Goal: Download file/media

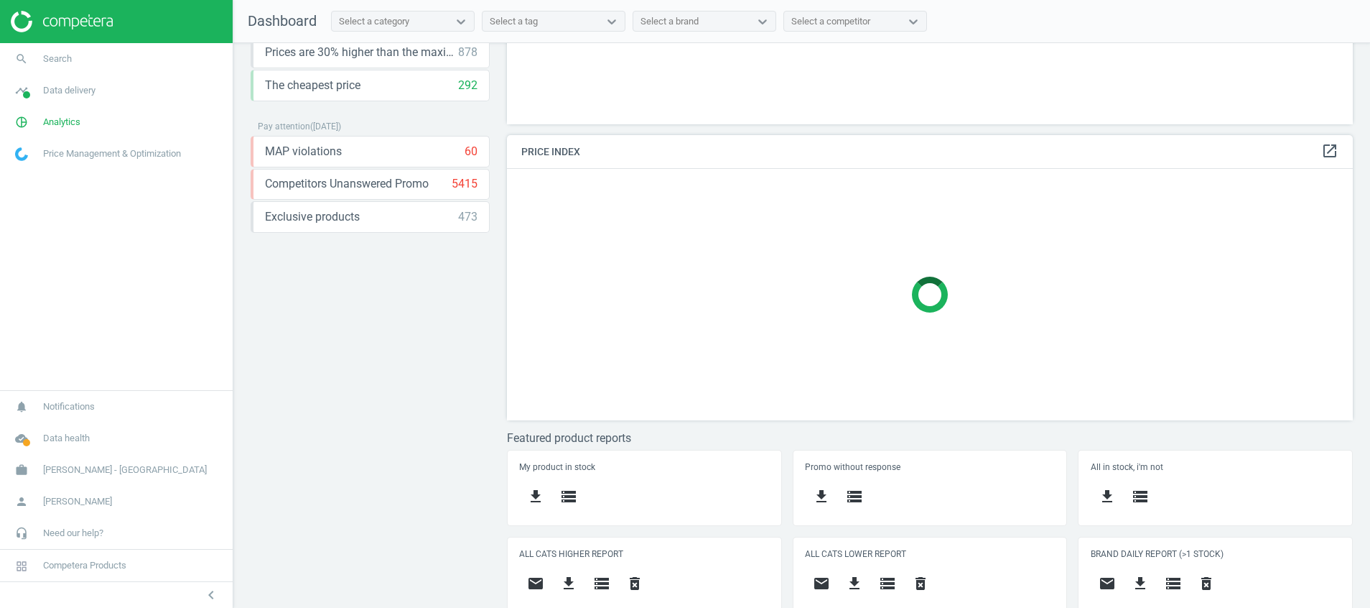
scroll to position [300, 0]
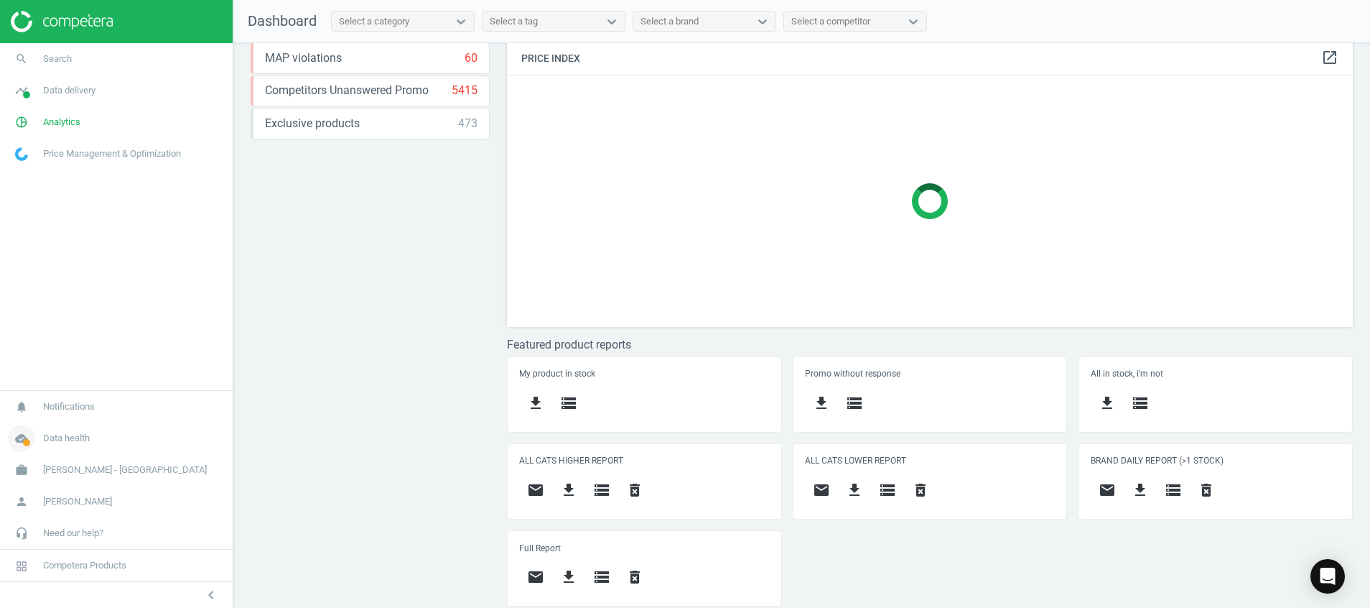
click at [25, 441] on span at bounding box center [26, 442] width 7 height 7
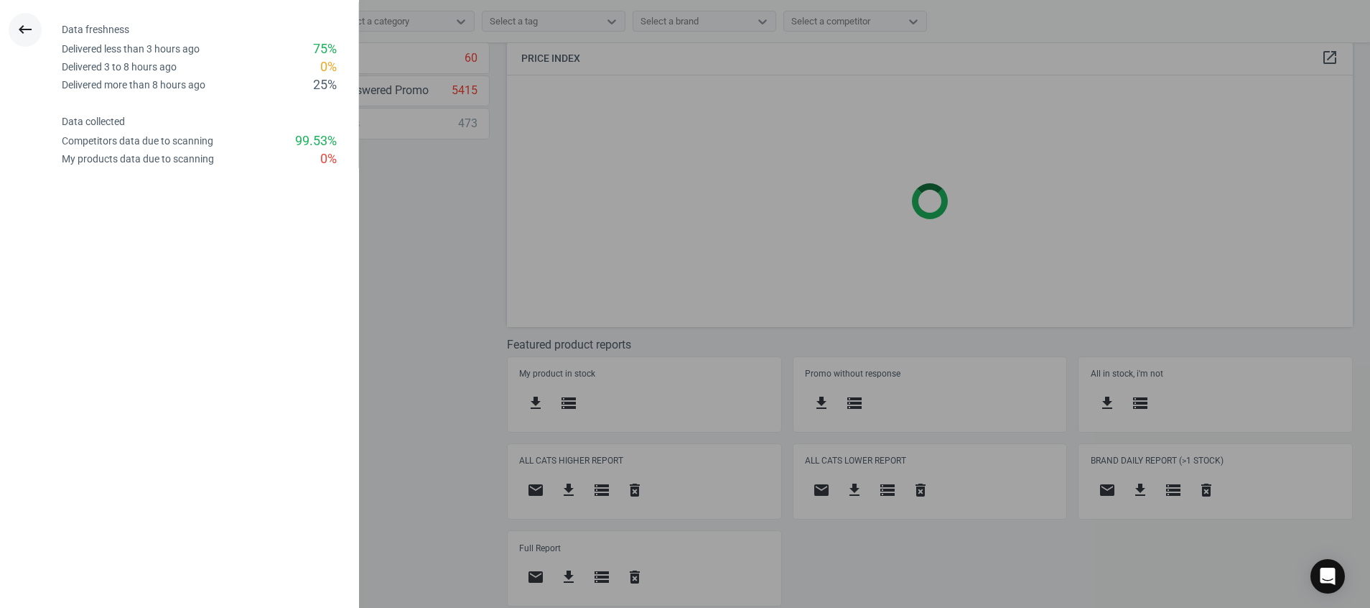
click at [29, 30] on icon "keyboard_backspace" at bounding box center [25, 29] width 17 height 17
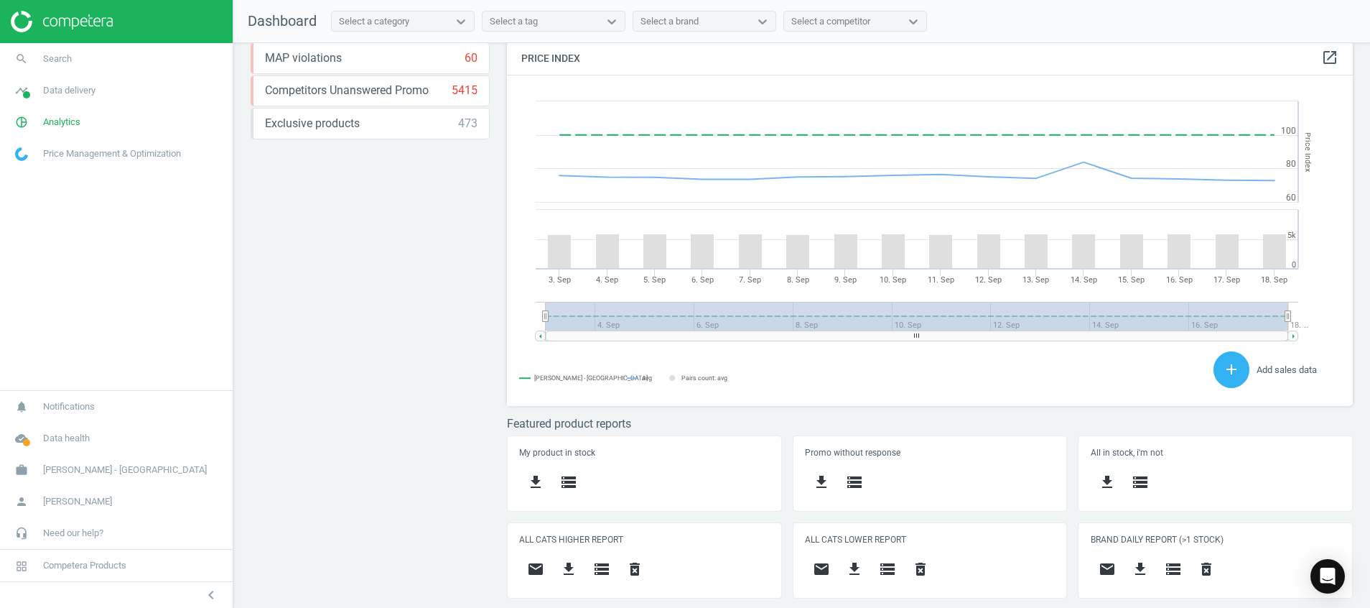
scroll to position [364, 863]
click at [22, 114] on icon "pie_chart_outlined" at bounding box center [21, 121] width 27 height 27
click at [29, 282] on span "Stores" at bounding box center [28, 282] width 24 height 11
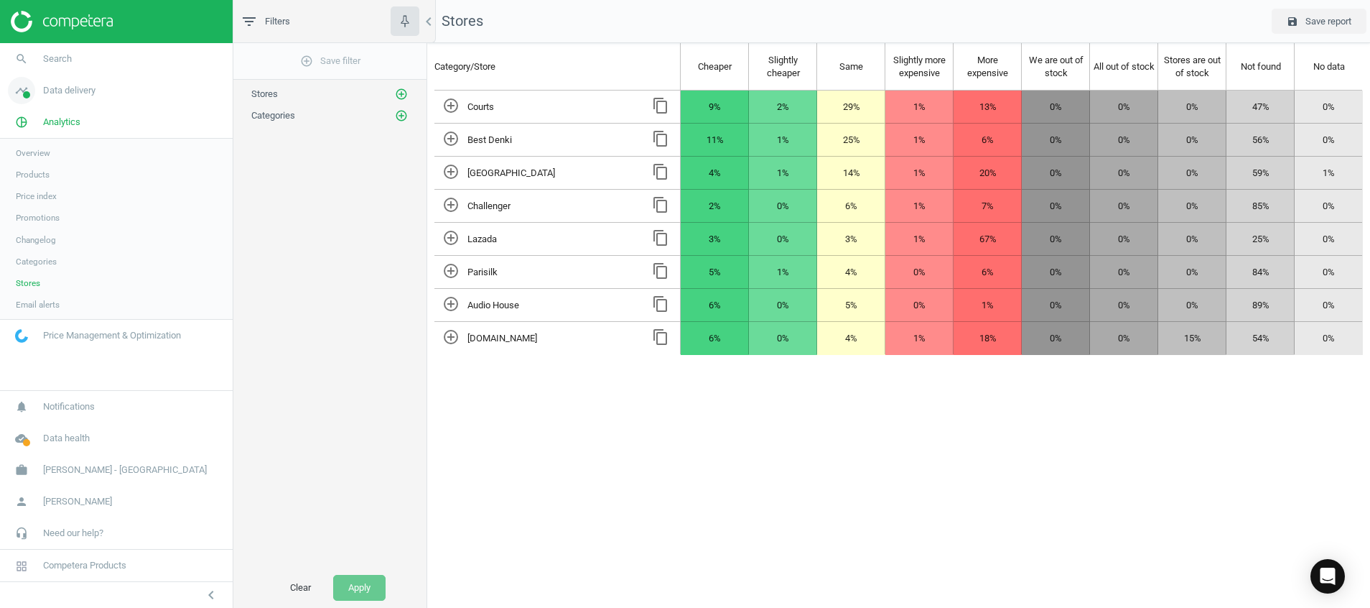
click at [29, 93] on span at bounding box center [26, 94] width 7 height 7
click at [34, 209] on span "Stores" at bounding box center [28, 208] width 24 height 11
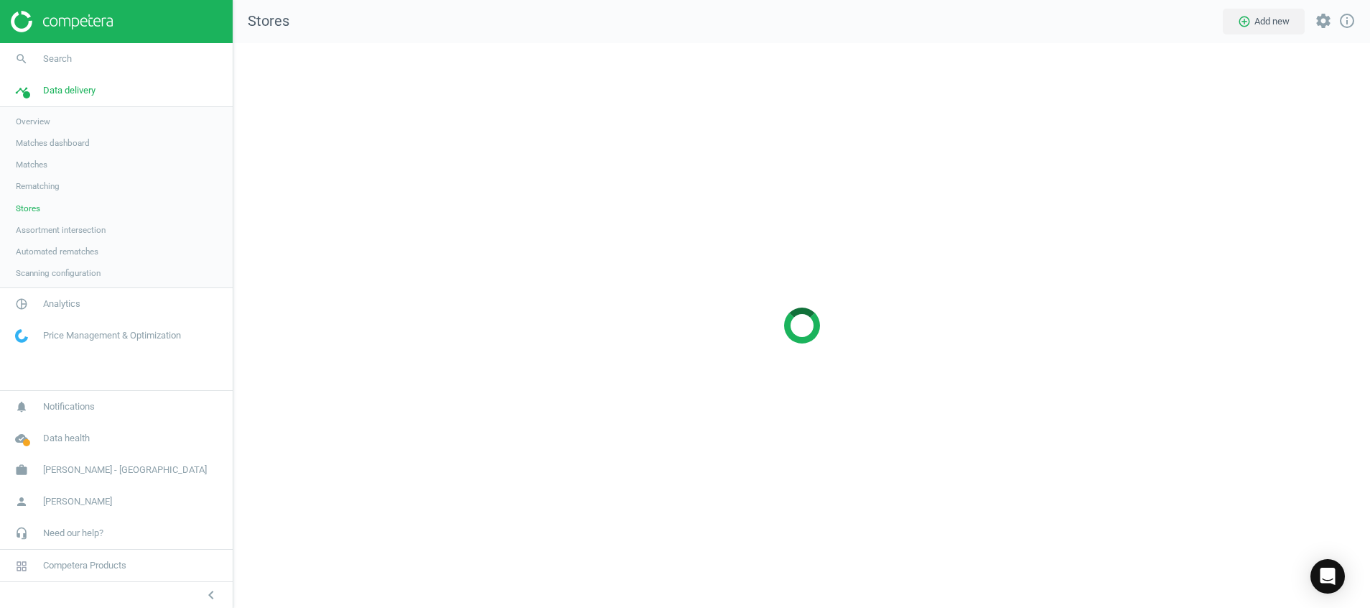
scroll to position [598, 1171]
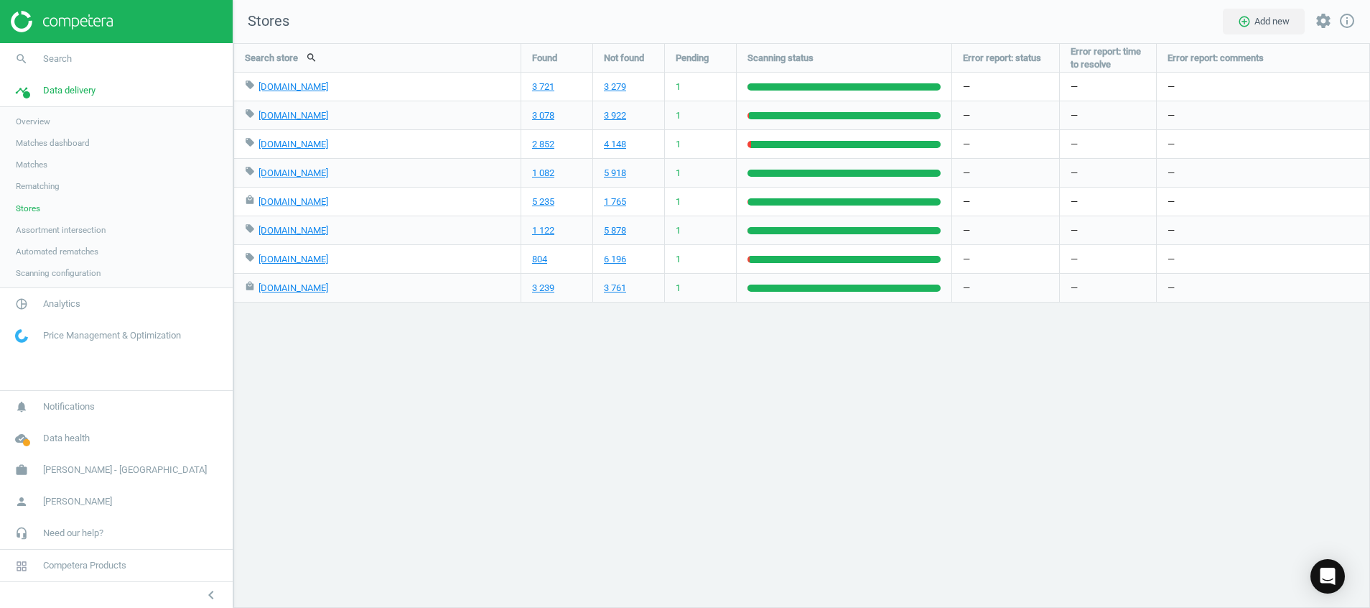
click at [48, 30] on img at bounding box center [62, 22] width 102 height 22
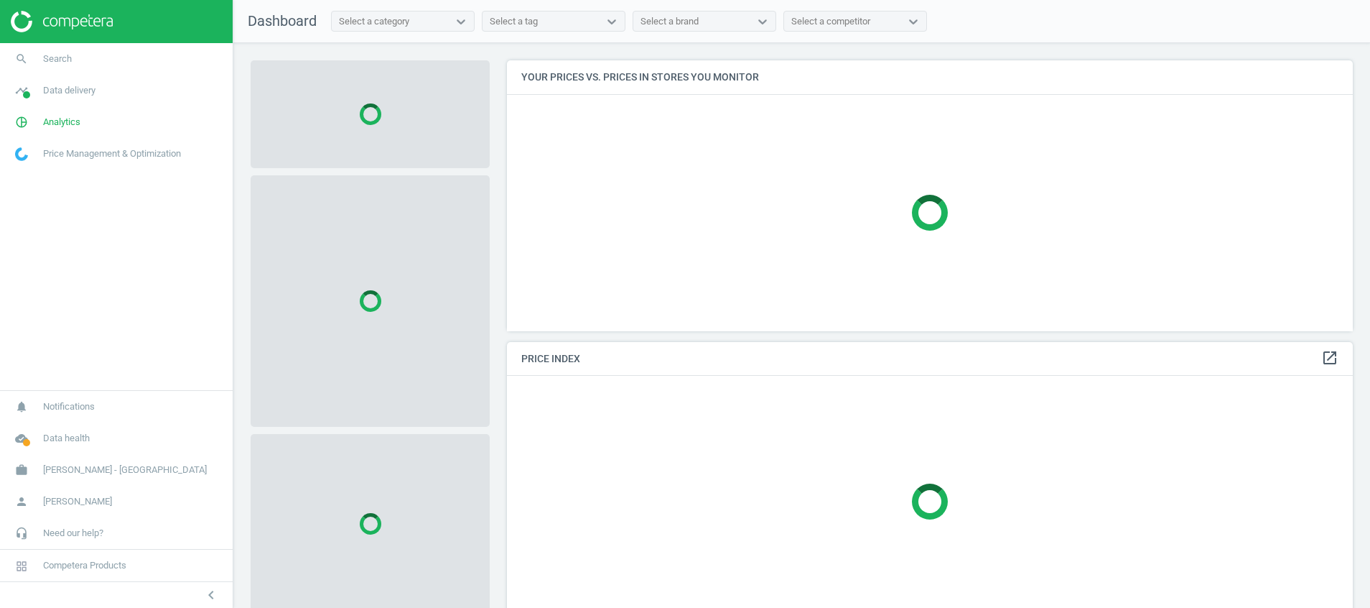
scroll to position [304, 863]
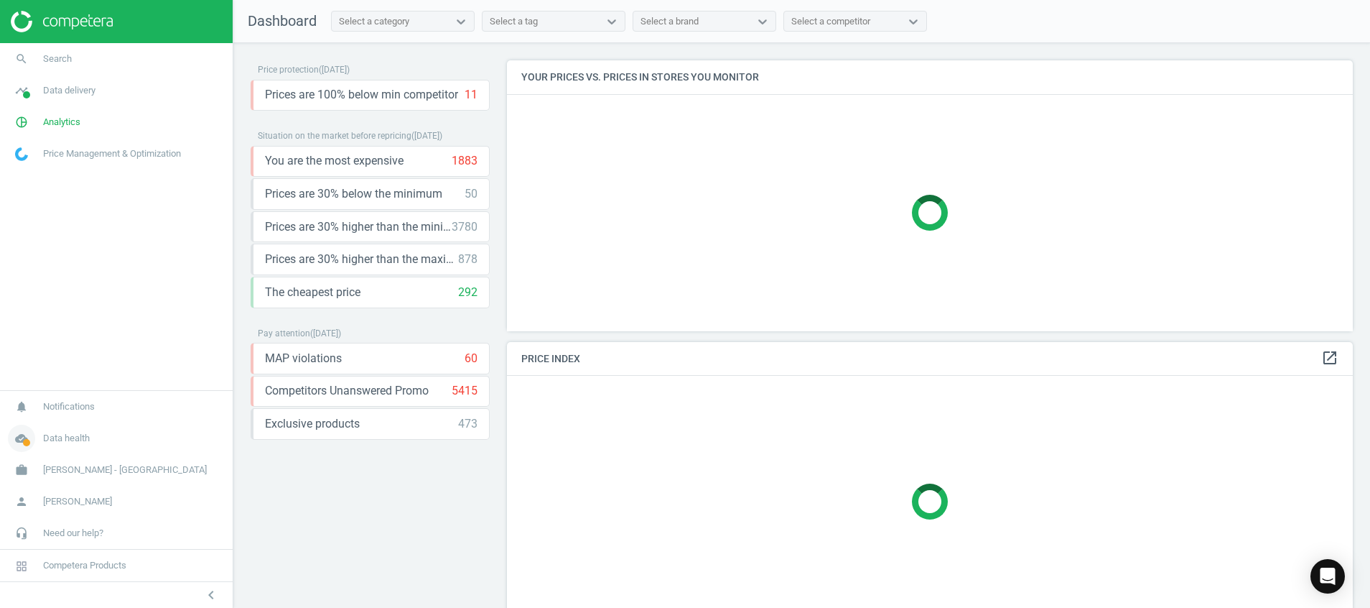
click at [17, 442] on icon "cloud_done" at bounding box center [21, 437] width 27 height 27
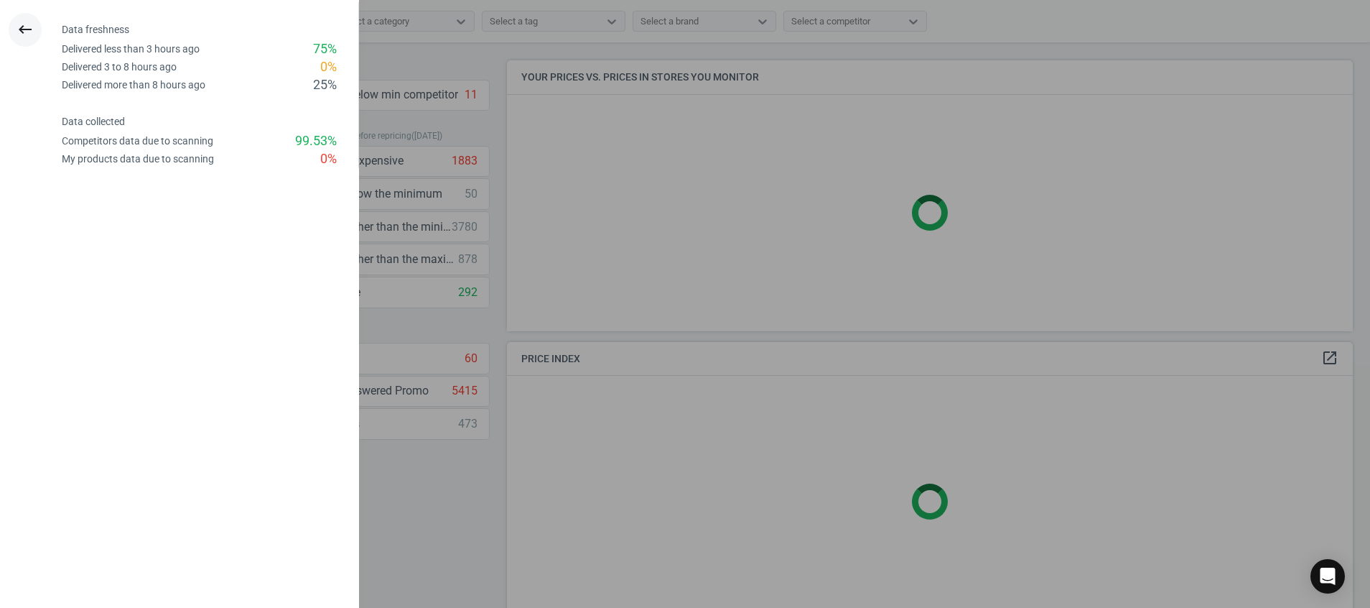
click at [24, 40] on button "keyboard_backspace" at bounding box center [25, 30] width 33 height 34
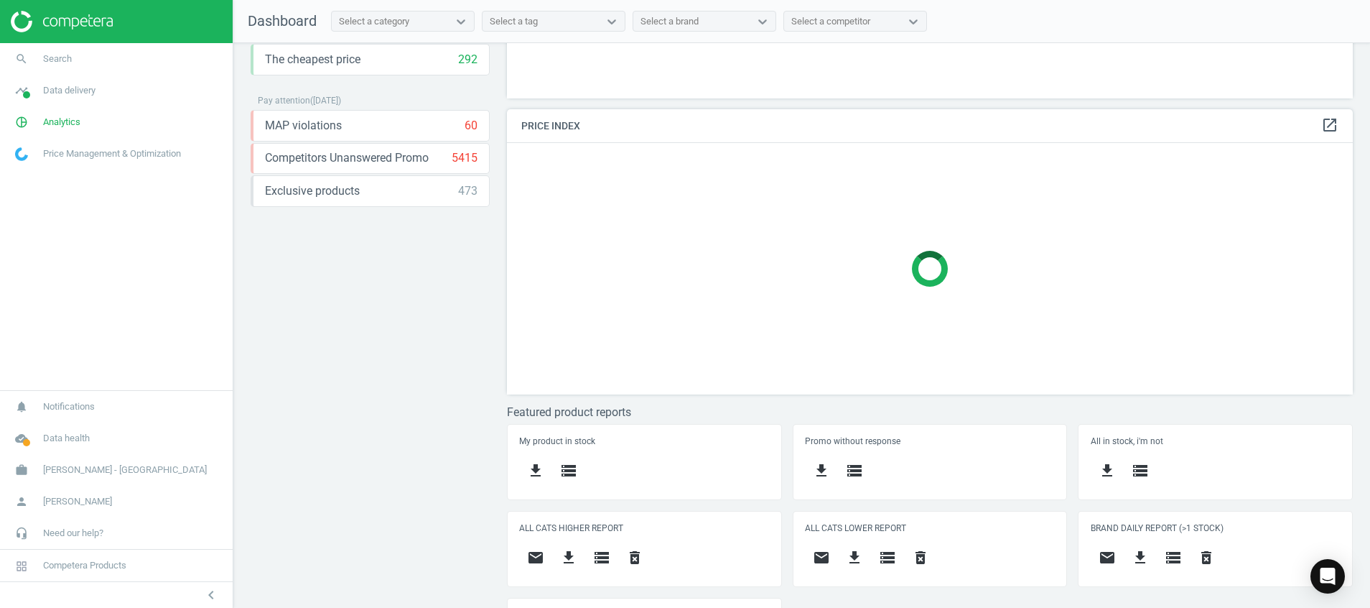
scroll to position [300, 0]
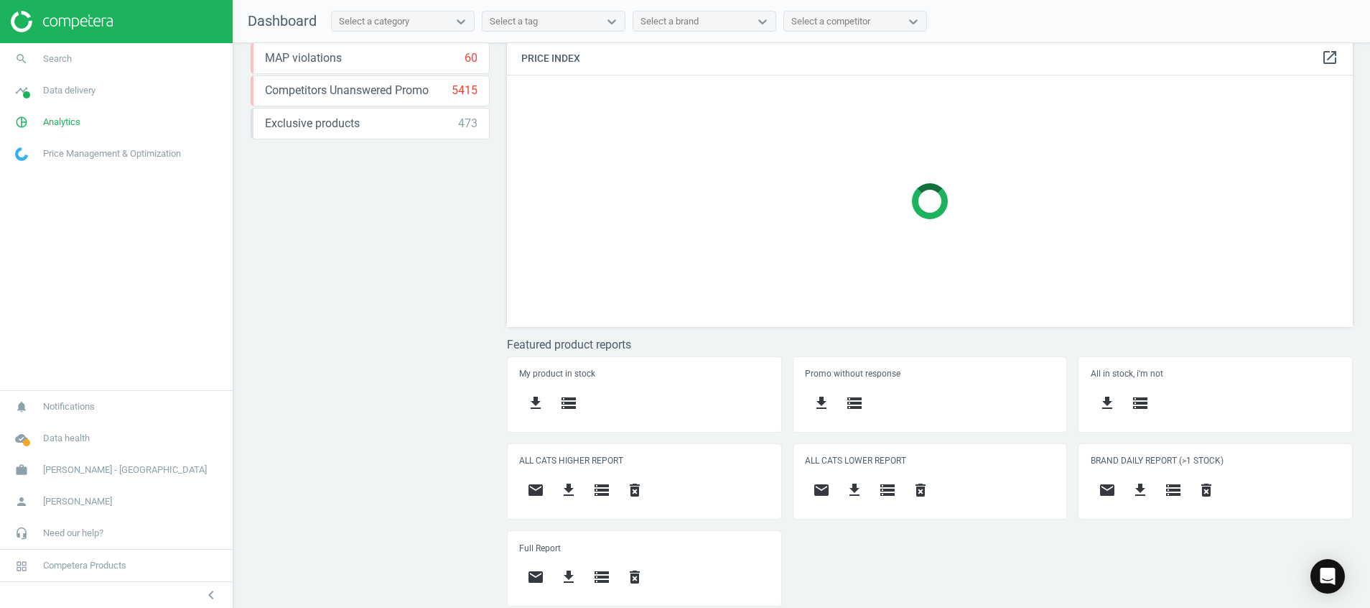
click at [370, 419] on div "Price protection ( [DATE] ) Prices are 100% below min competitor 11 keyboard_ar…" at bounding box center [801, 329] width 1137 height 572
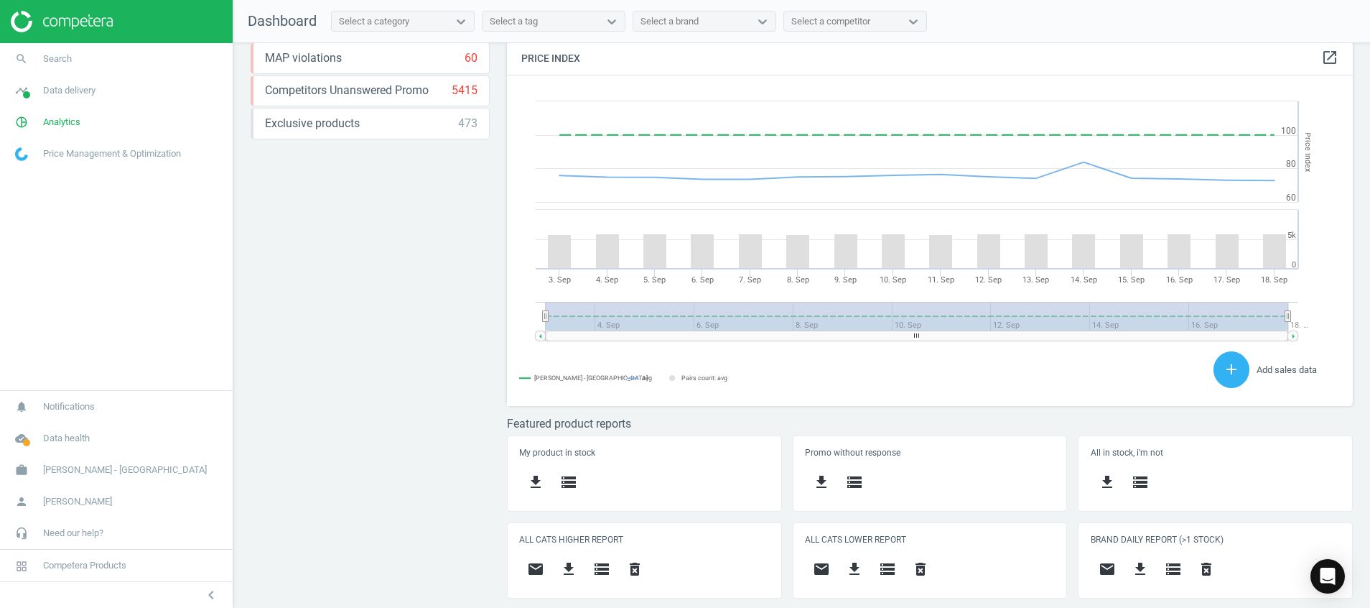
scroll to position [364, 863]
click at [402, 381] on div "Price protection ( [DATE] ) Prices are 100% below min competitor 11 keyboard_ar…" at bounding box center [801, 329] width 1137 height 572
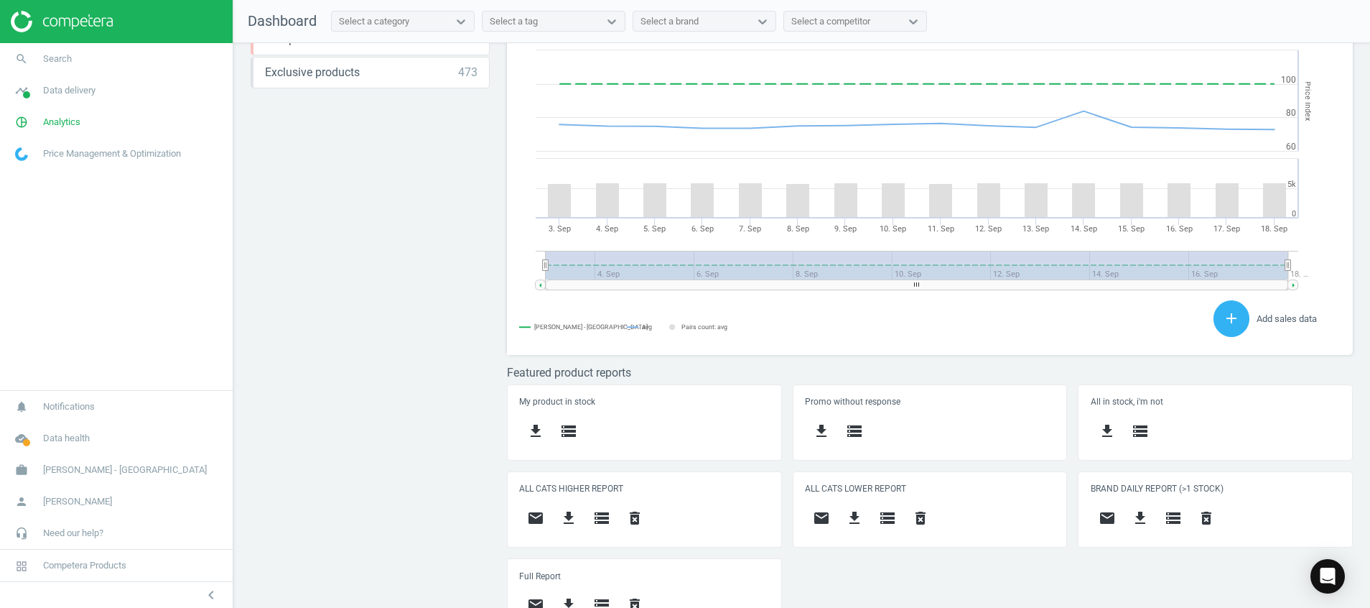
scroll to position [379, 0]
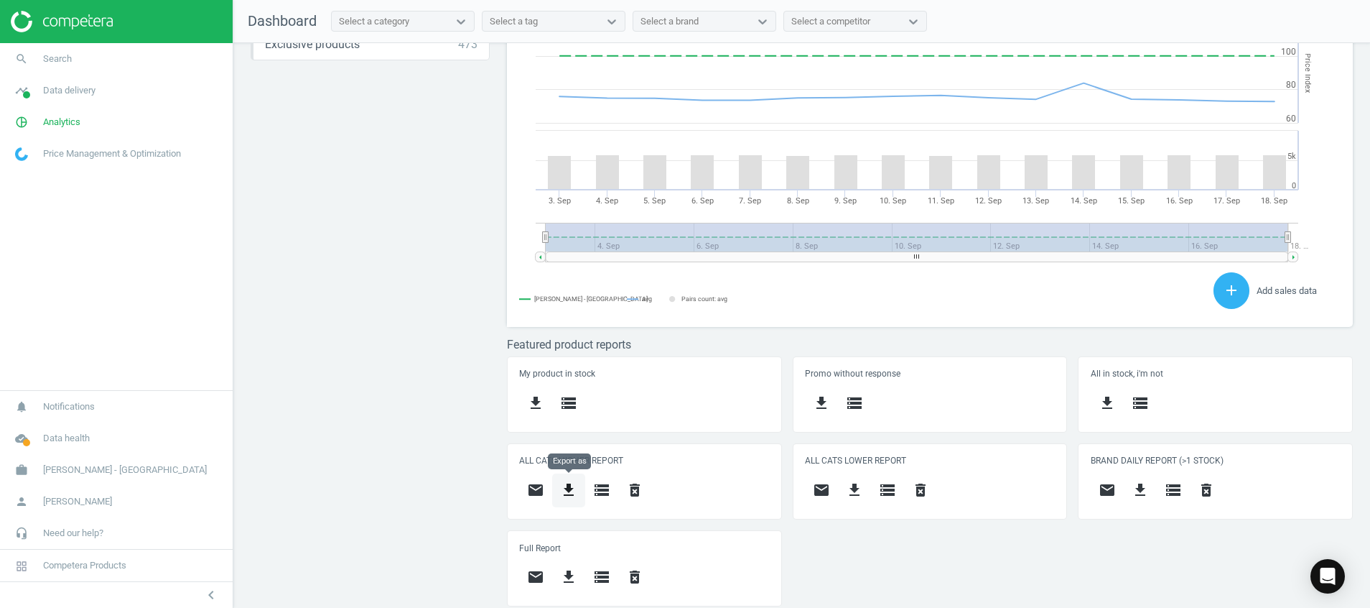
click at [568, 490] on icon "get_app" at bounding box center [568, 489] width 17 height 17
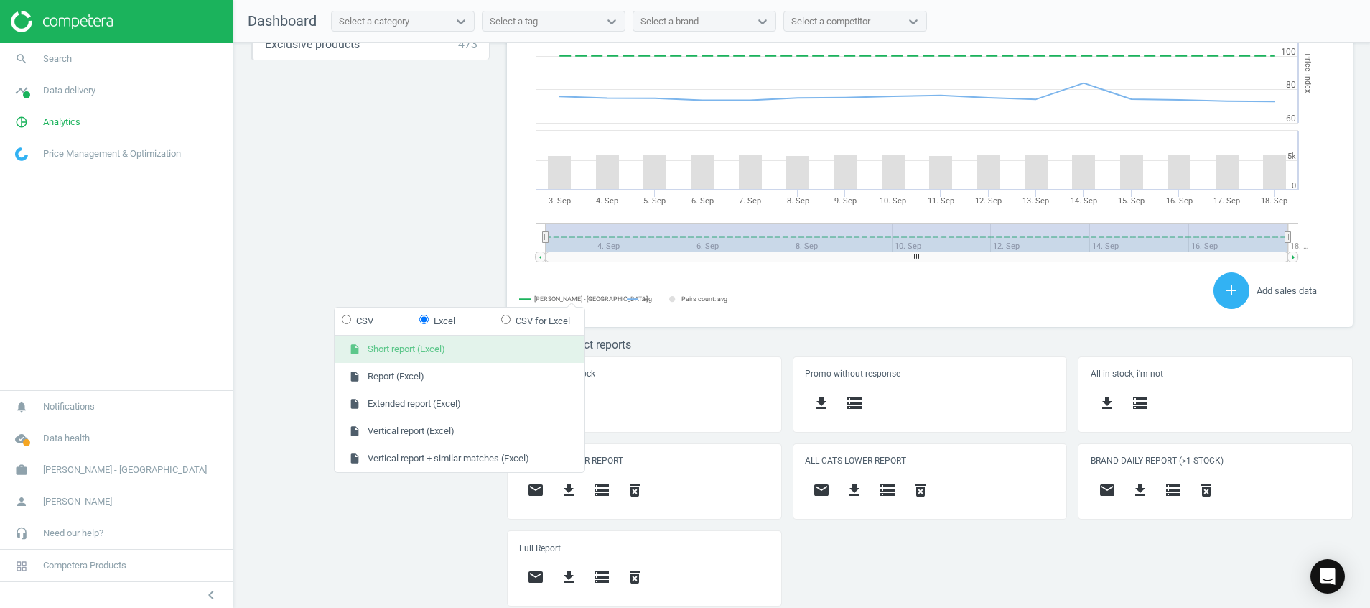
click at [483, 340] on button "insert_drive_file Short report (Excel)" at bounding box center [460, 348] width 250 height 27
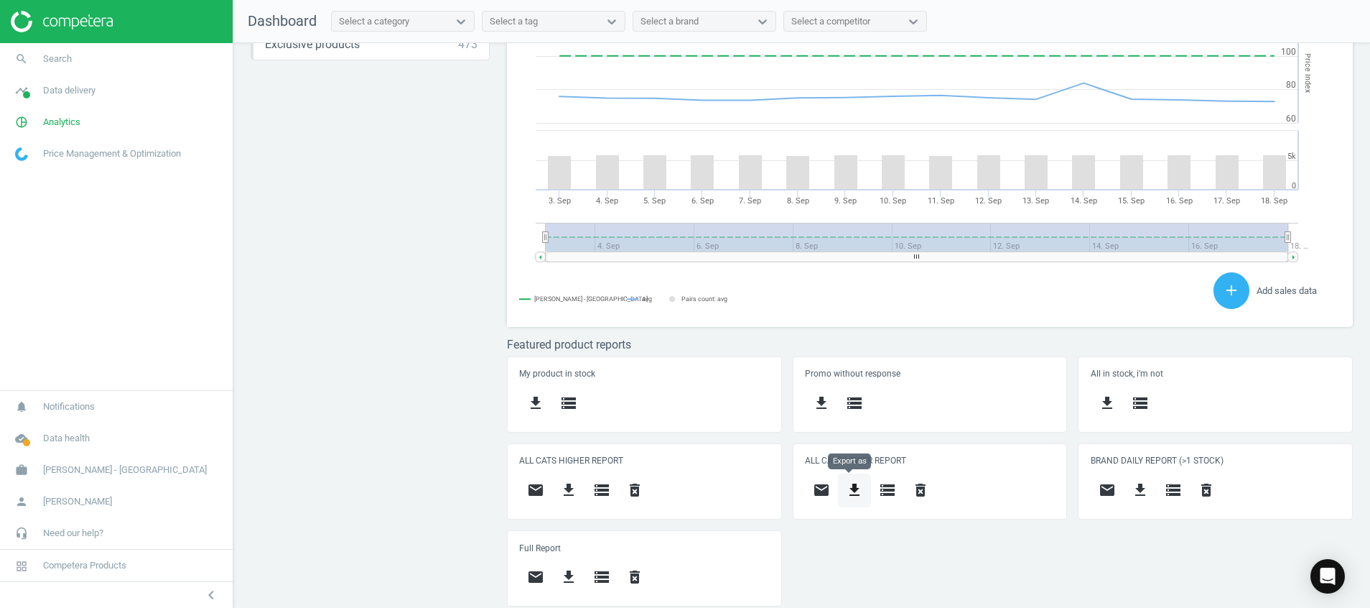
click at [854, 493] on icon "get_app" at bounding box center [854, 489] width 17 height 17
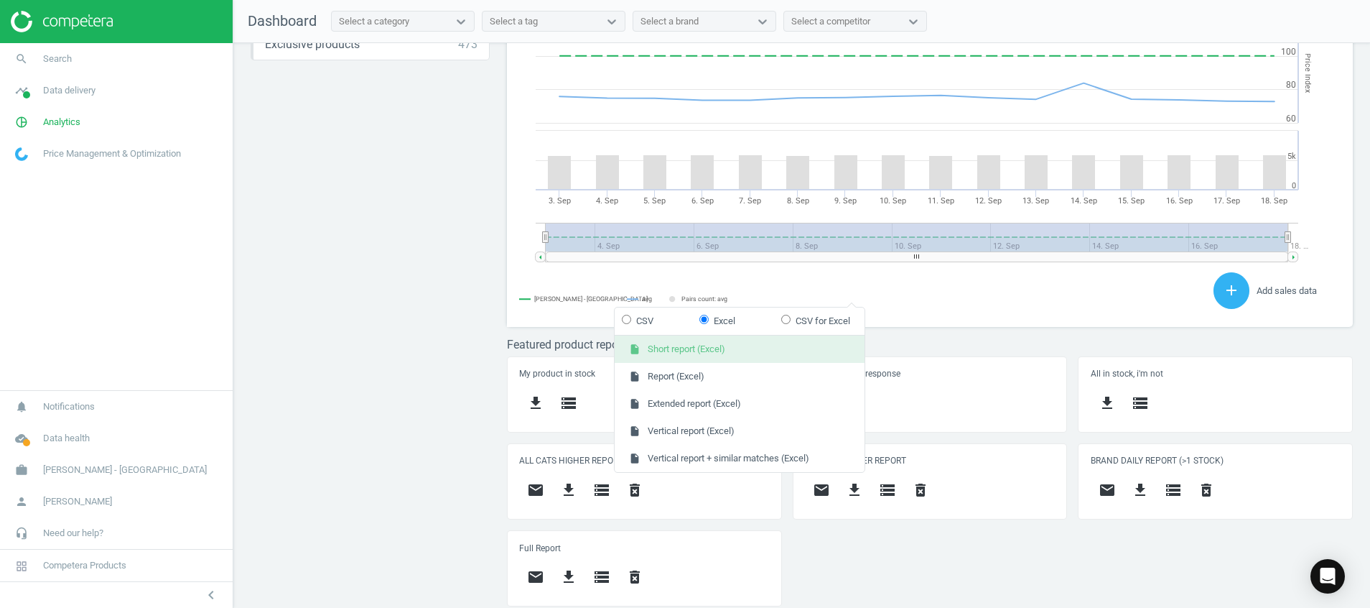
click at [760, 350] on button "insert_drive_file Short report (Excel)" at bounding box center [740, 348] width 250 height 27
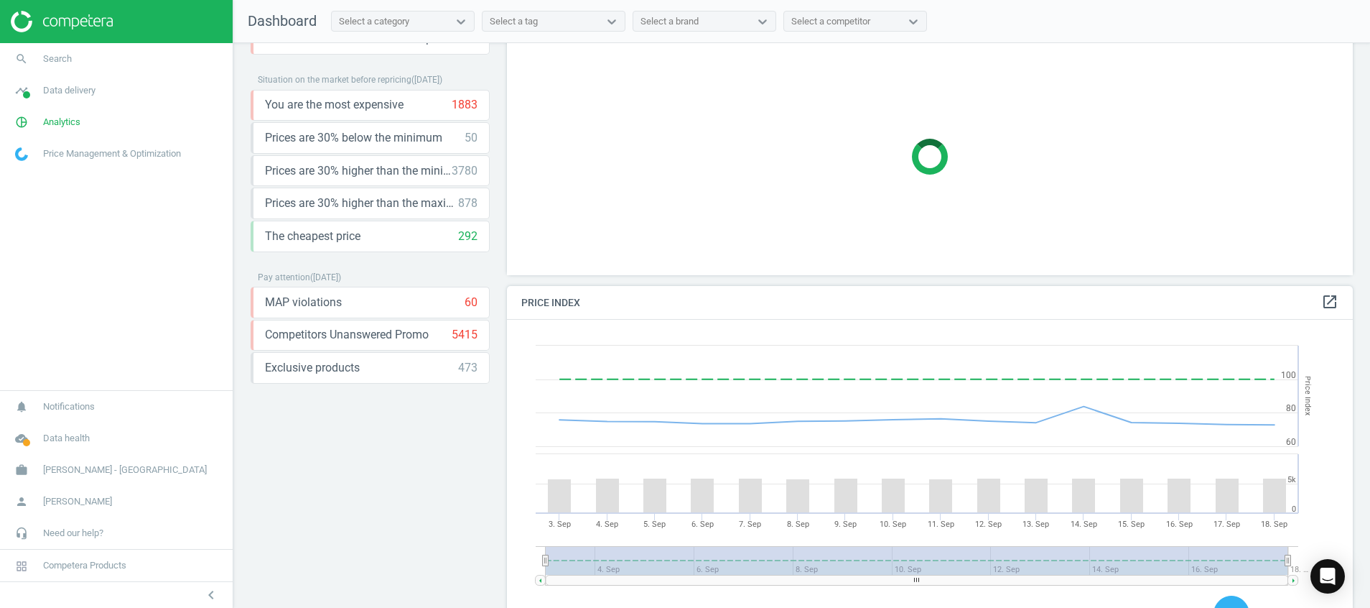
scroll to position [364, 863]
